Goal: Information Seeking & Learning: Learn about a topic

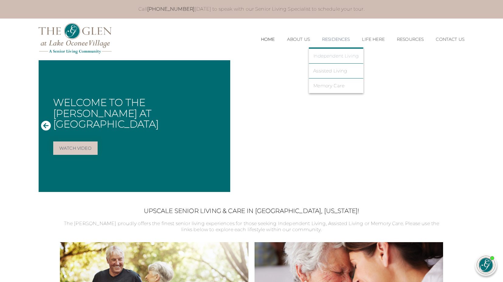
click at [322, 58] on link "Independent Living" at bounding box center [335, 55] width 45 height 5
click at [322, 56] on link "Independent Living" at bounding box center [335, 55] width 45 height 5
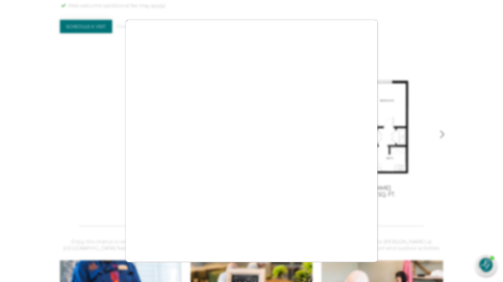
scroll to position [671, 0]
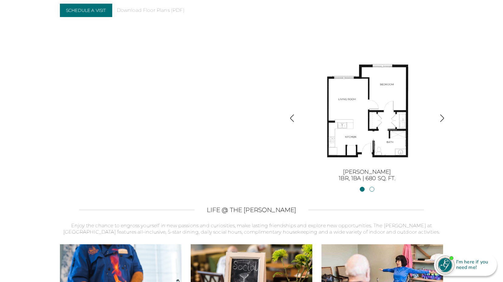
click at [443, 117] on img "button" at bounding box center [442, 118] width 8 height 8
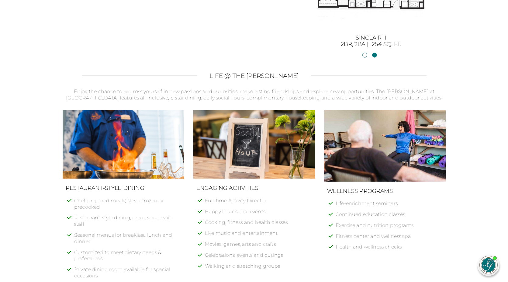
scroll to position [492, 0]
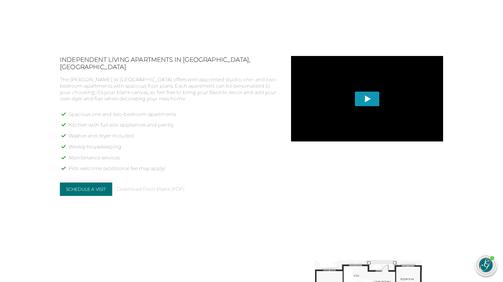
click at [366, 97] on span "Play" at bounding box center [367, 99] width 25 height 15
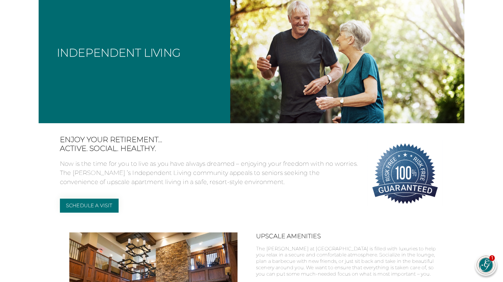
scroll to position [0, 0]
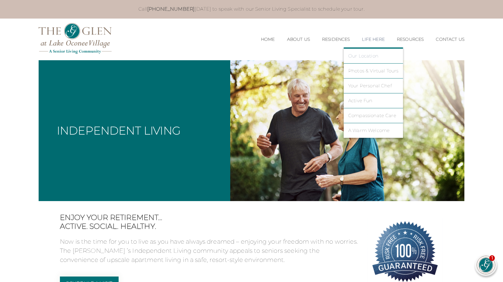
click at [371, 55] on link "Our Location" at bounding box center [373, 55] width 50 height 5
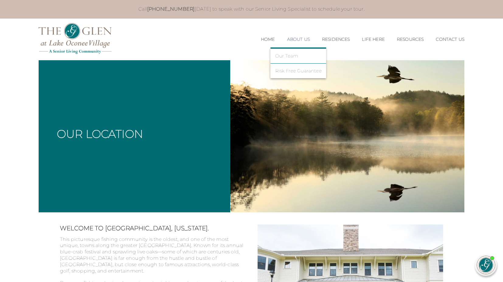
click at [296, 37] on link "About Us" at bounding box center [298, 39] width 23 height 5
click at [291, 38] on link "About Us" at bounding box center [298, 39] width 23 height 5
click at [285, 71] on link "Risk Free Guarantee" at bounding box center [298, 70] width 47 height 5
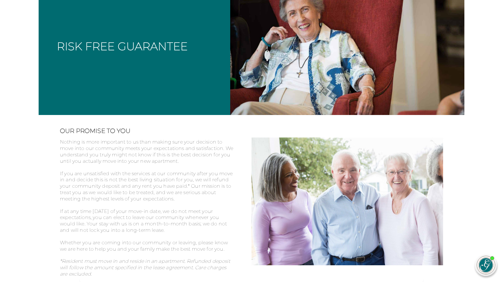
scroll to position [89, 0]
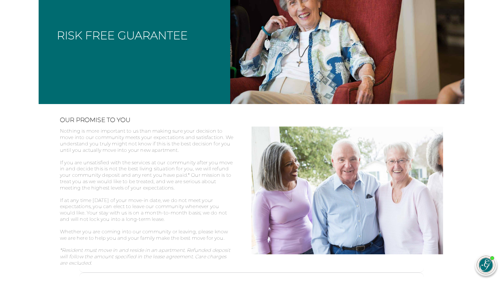
click at [143, 66] on div "Risk Free Guarantee" at bounding box center [135, 38] width 192 height 134
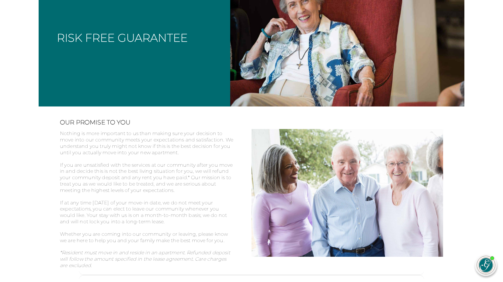
scroll to position [0, 0]
